Goal: Navigation & Orientation: Find specific page/section

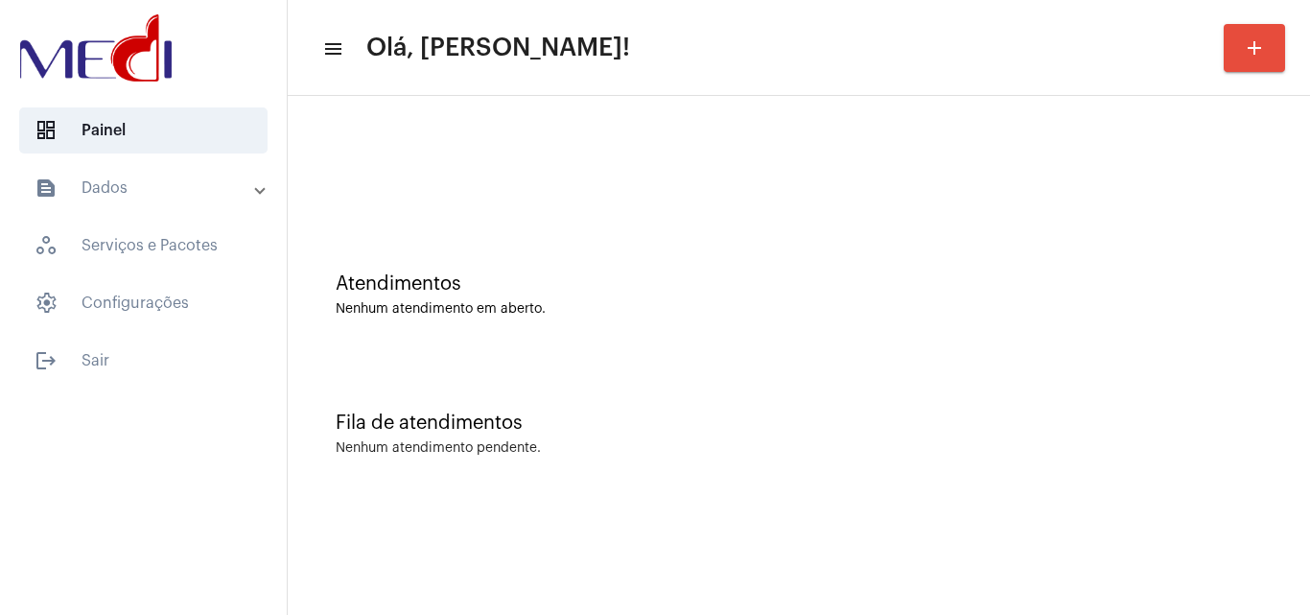
click at [1073, 259] on div "Atendimentos Nenhum atendimento em aberto." at bounding box center [798, 285] width 1003 height 139
click at [1287, 336] on div "Atendimentos Nenhum atendimento em aberto." at bounding box center [798, 285] width 1003 height 139
